Goal: Task Accomplishment & Management: Manage account settings

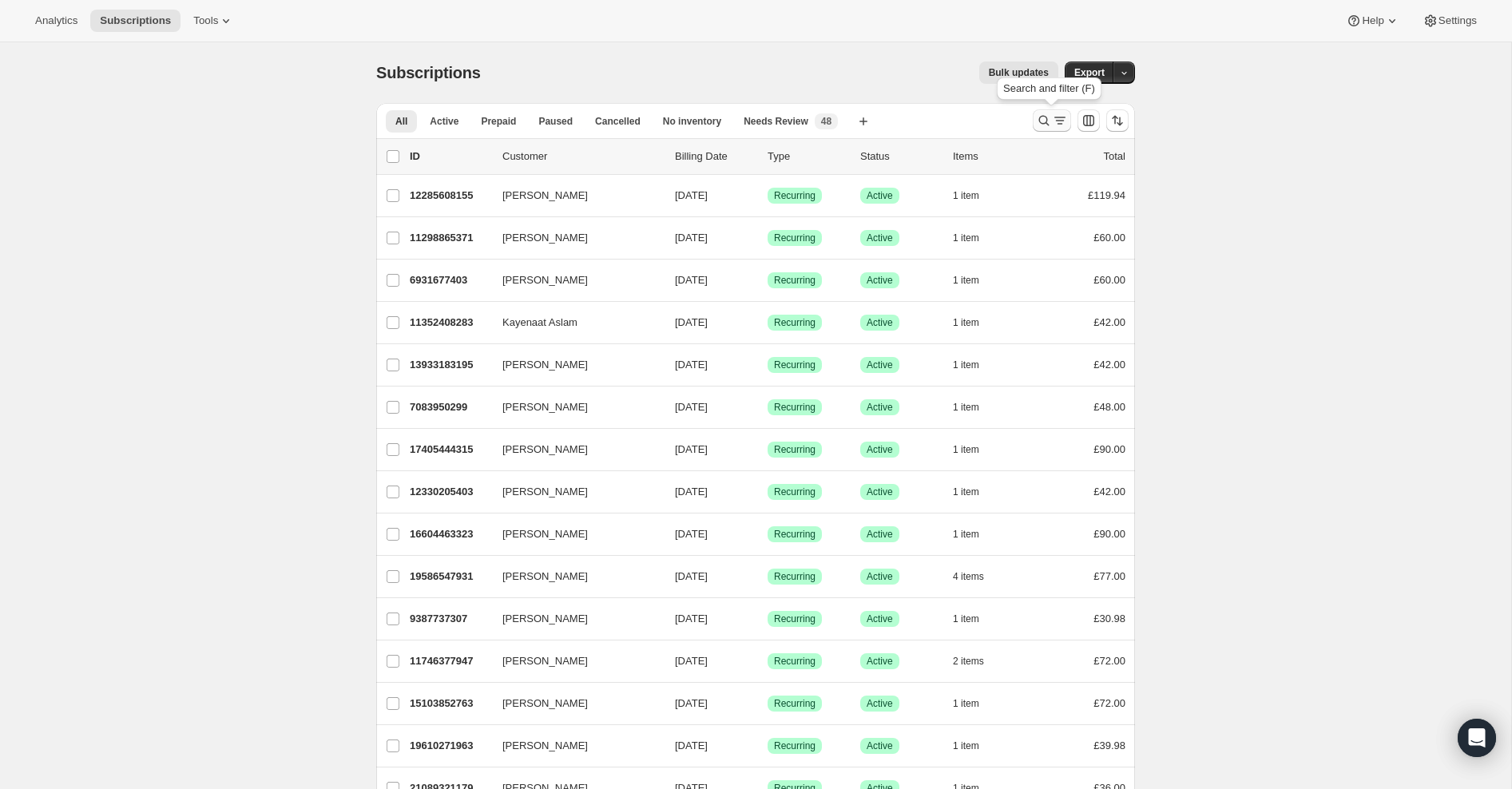
click at [1050, 118] on icon "Search and filter results" at bounding box center [1044, 121] width 16 height 16
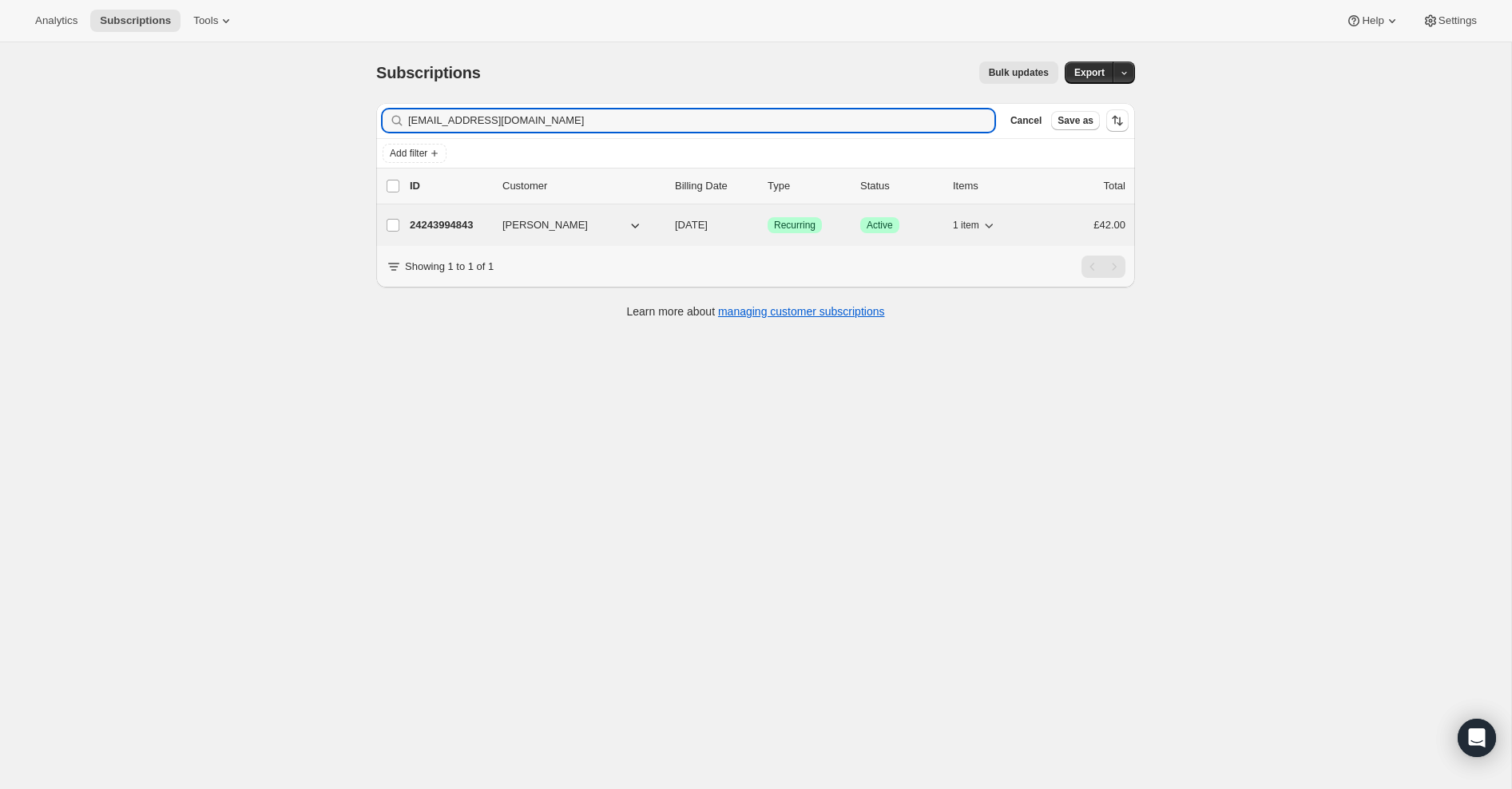
type input "[EMAIL_ADDRESS][DOMAIN_NAME]"
click at [501, 228] on div "24243994843 [PERSON_NAME] [DATE] Success Recurring Success Active 1 item £42.00" at bounding box center [767, 225] width 716 height 22
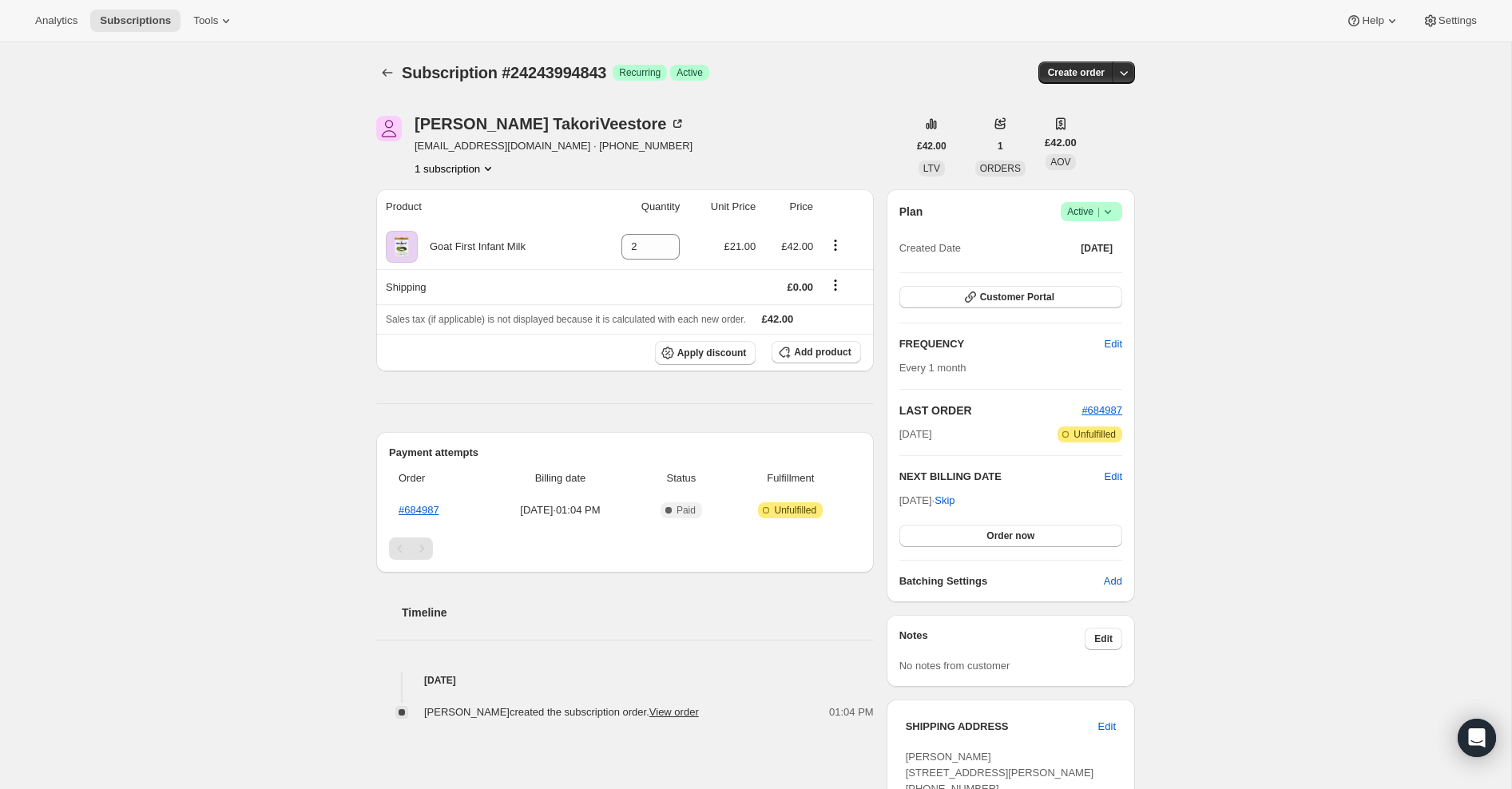
click at [1112, 209] on icon at bounding box center [1108, 212] width 16 height 16
click at [1108, 269] on span "Cancel subscription" at bounding box center [1088, 270] width 90 height 12
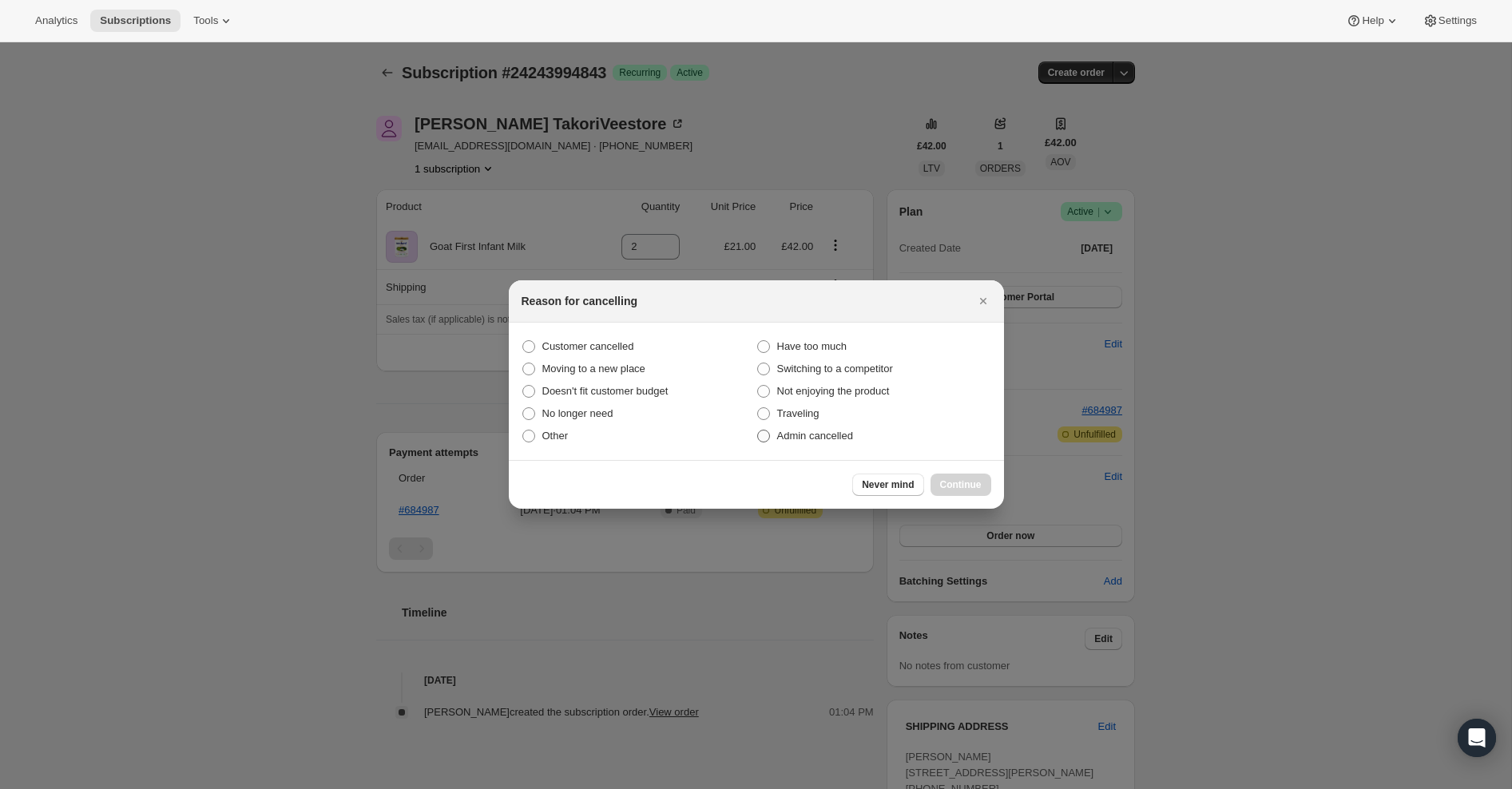
click at [767, 435] on span ":rbu:" at bounding box center [764, 436] width 13 height 13
click at [758, 431] on input "Admin cancelled" at bounding box center [758, 430] width 1 height 1
radio input "true"
click at [963, 484] on span "Continue" at bounding box center [960, 484] width 42 height 13
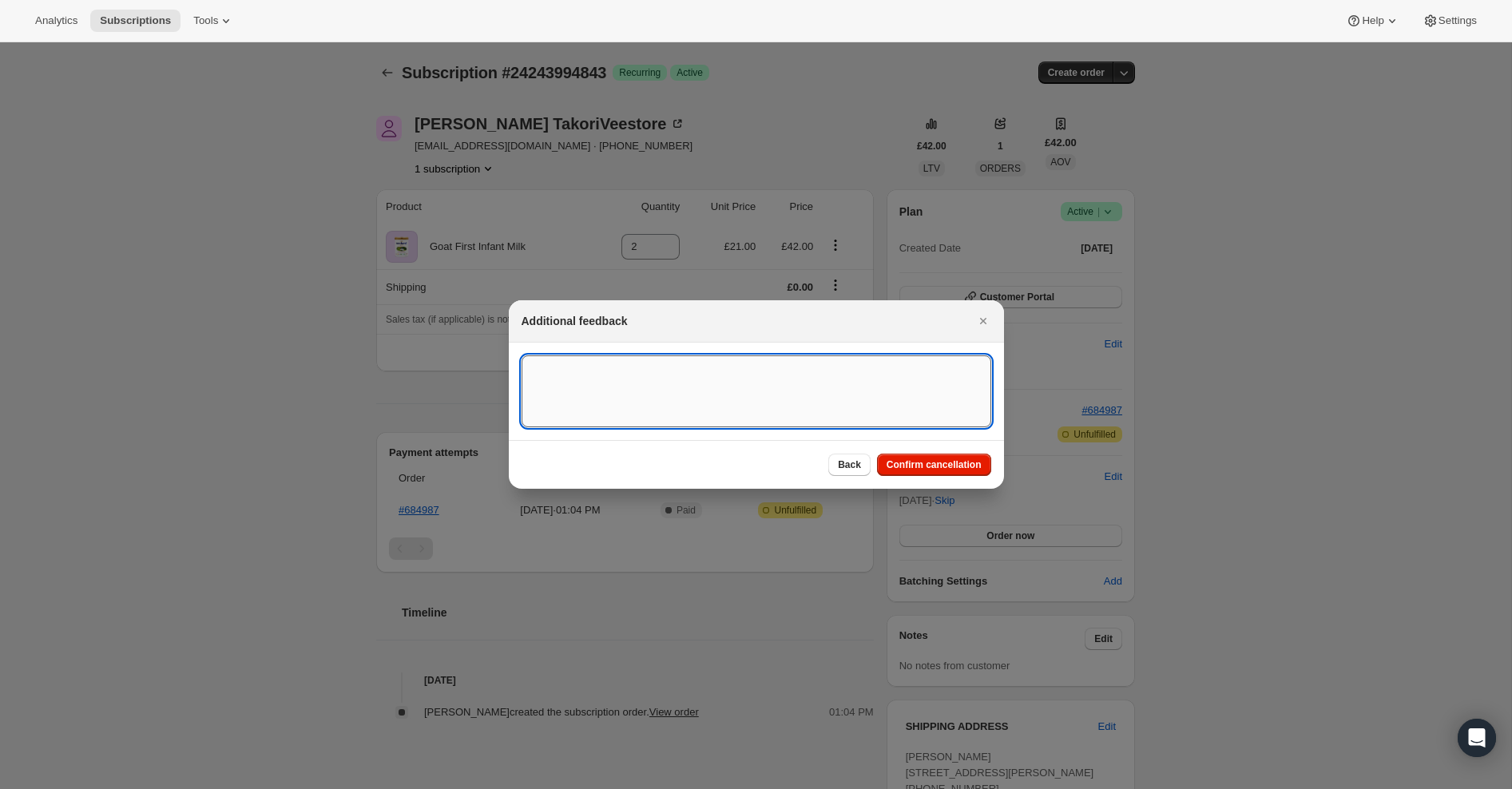
click at [645, 396] on textarea ":rbu:" at bounding box center [756, 391] width 470 height 72
type textarea "Overseas order - [GEOGRAPHIC_DATA]"
click at [949, 465] on span "Confirm cancellation" at bounding box center [934, 465] width 95 height 13
